Goal: Ask a question

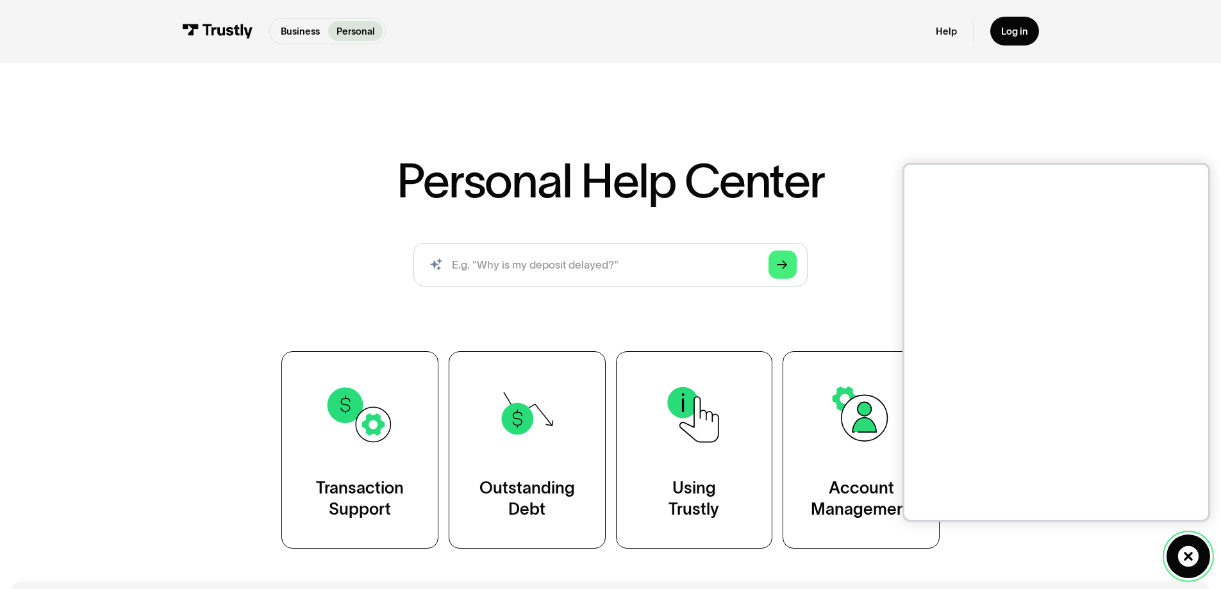
click at [1185, 548] on icon at bounding box center [1189, 557] width 22 height 22
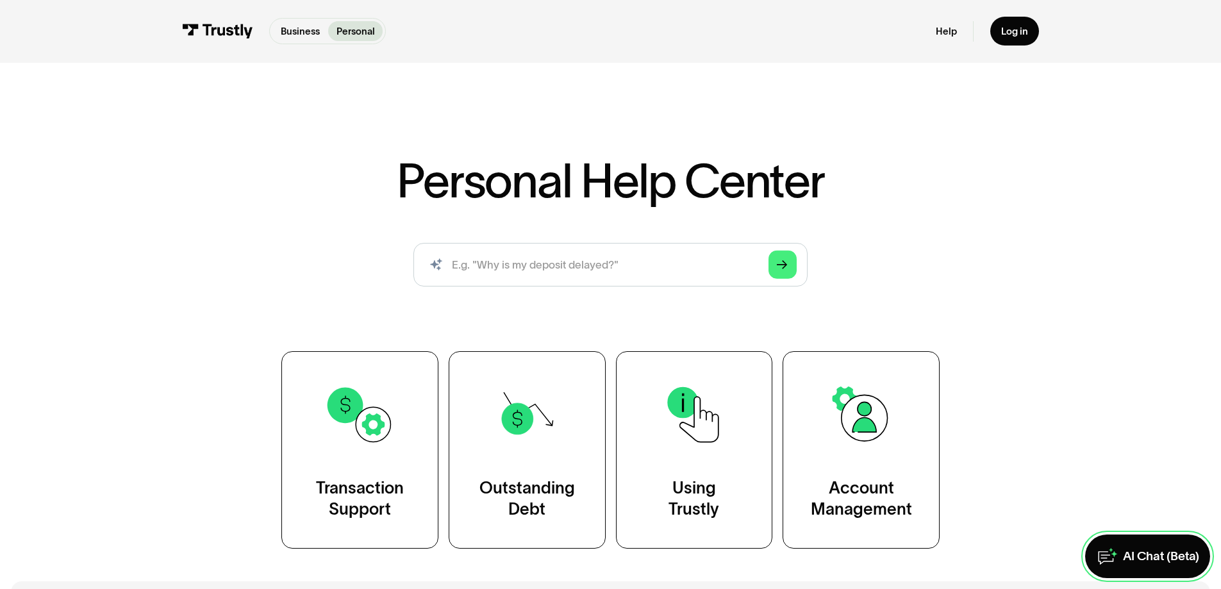
click at [1185, 549] on div "AI Chat (Beta)" at bounding box center [1161, 557] width 76 height 16
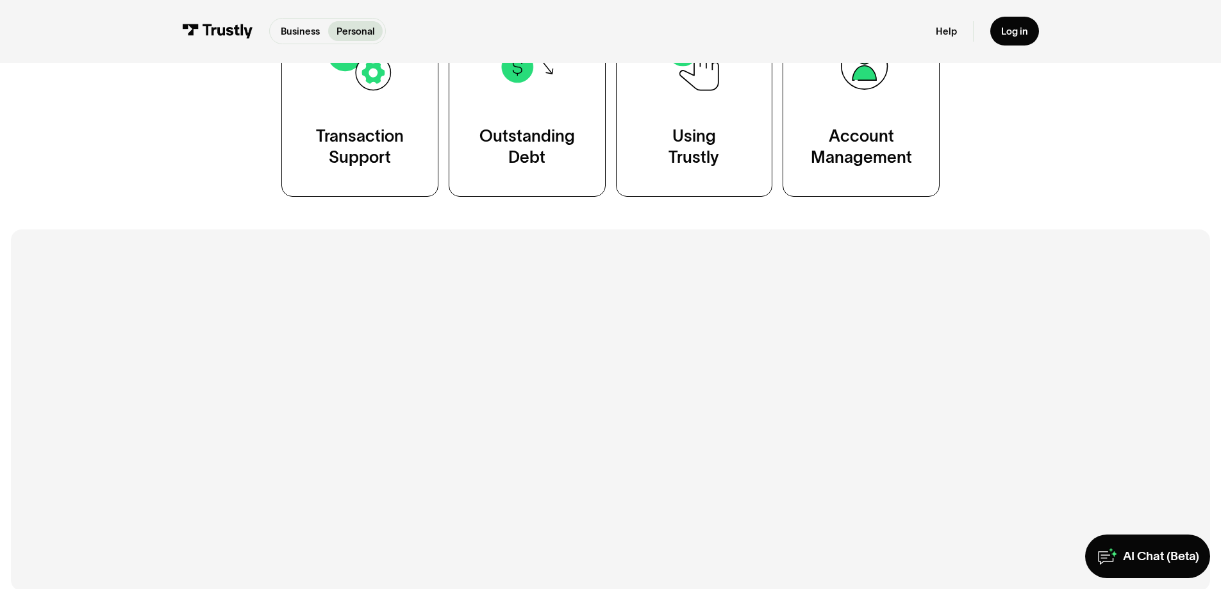
scroll to position [530, 0]
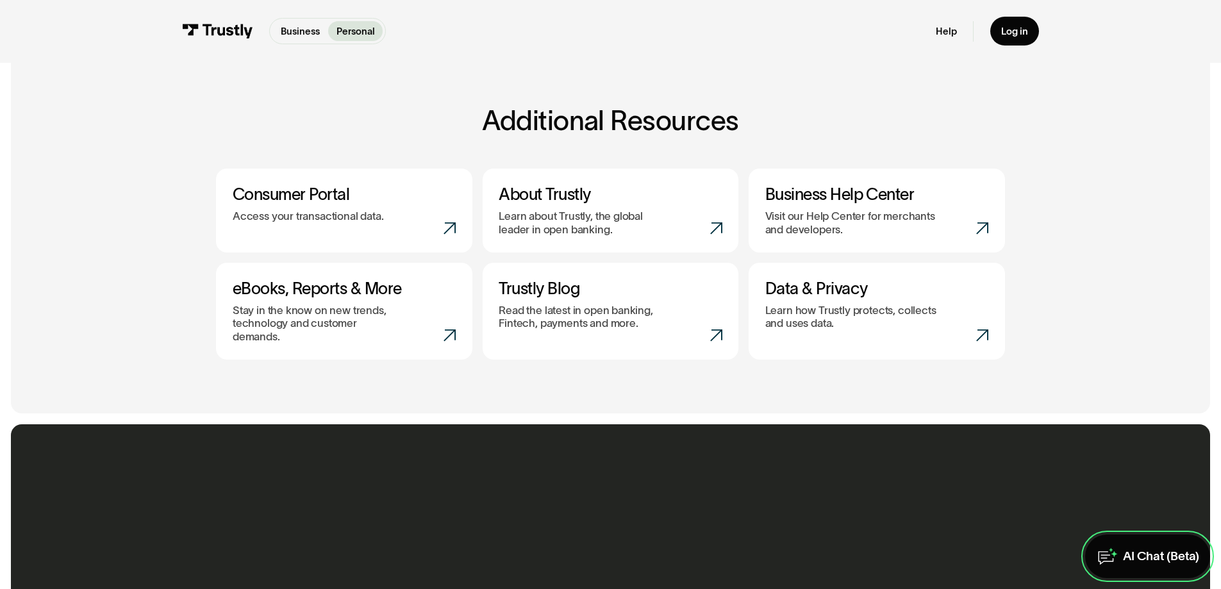
click at [1123, 558] on div "AI Chat (Beta)" at bounding box center [1161, 557] width 76 height 16
